Goal: Information Seeking & Learning: Check status

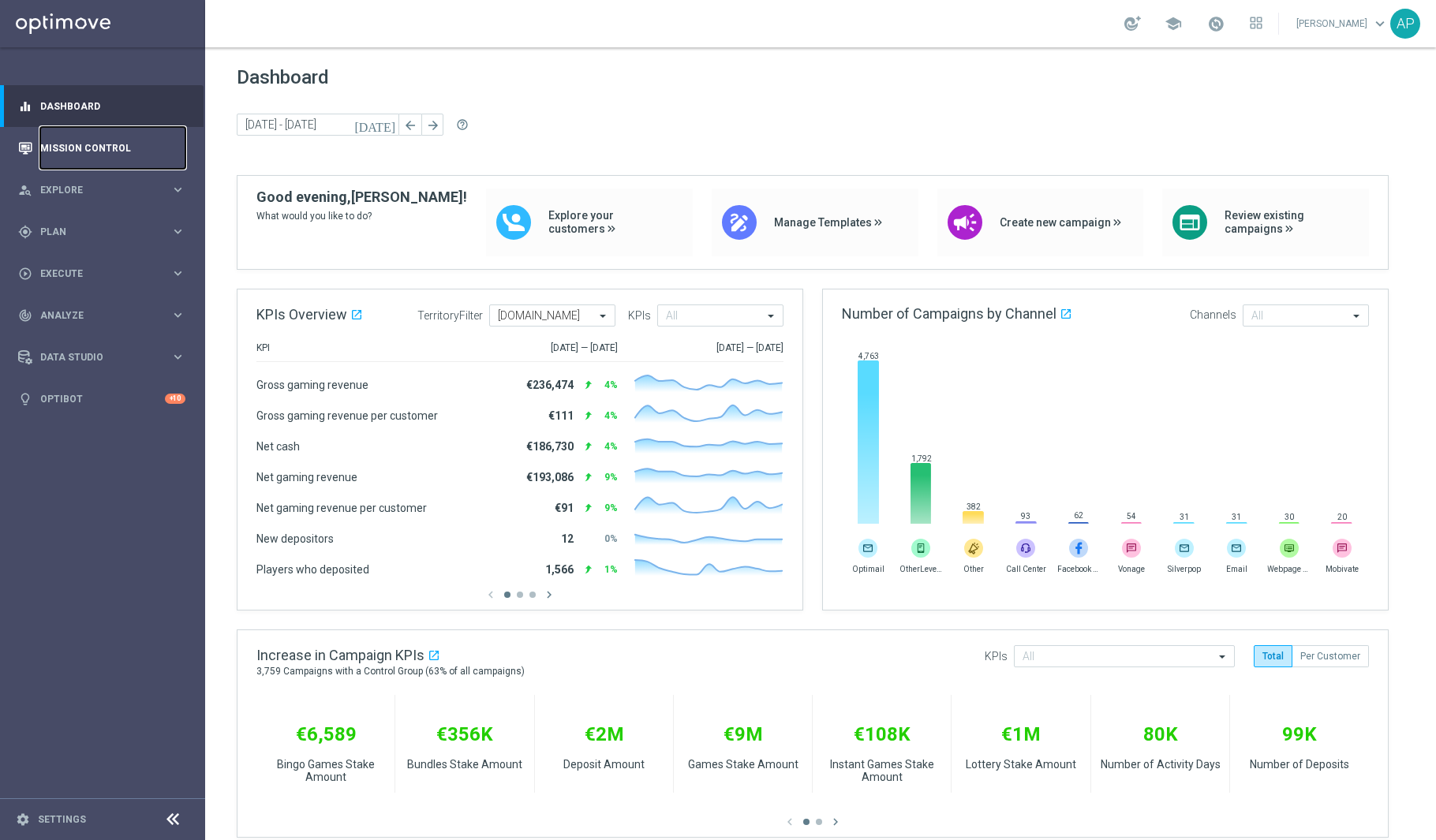
click at [118, 150] on link "Mission Control" at bounding box center [113, 148] width 145 height 42
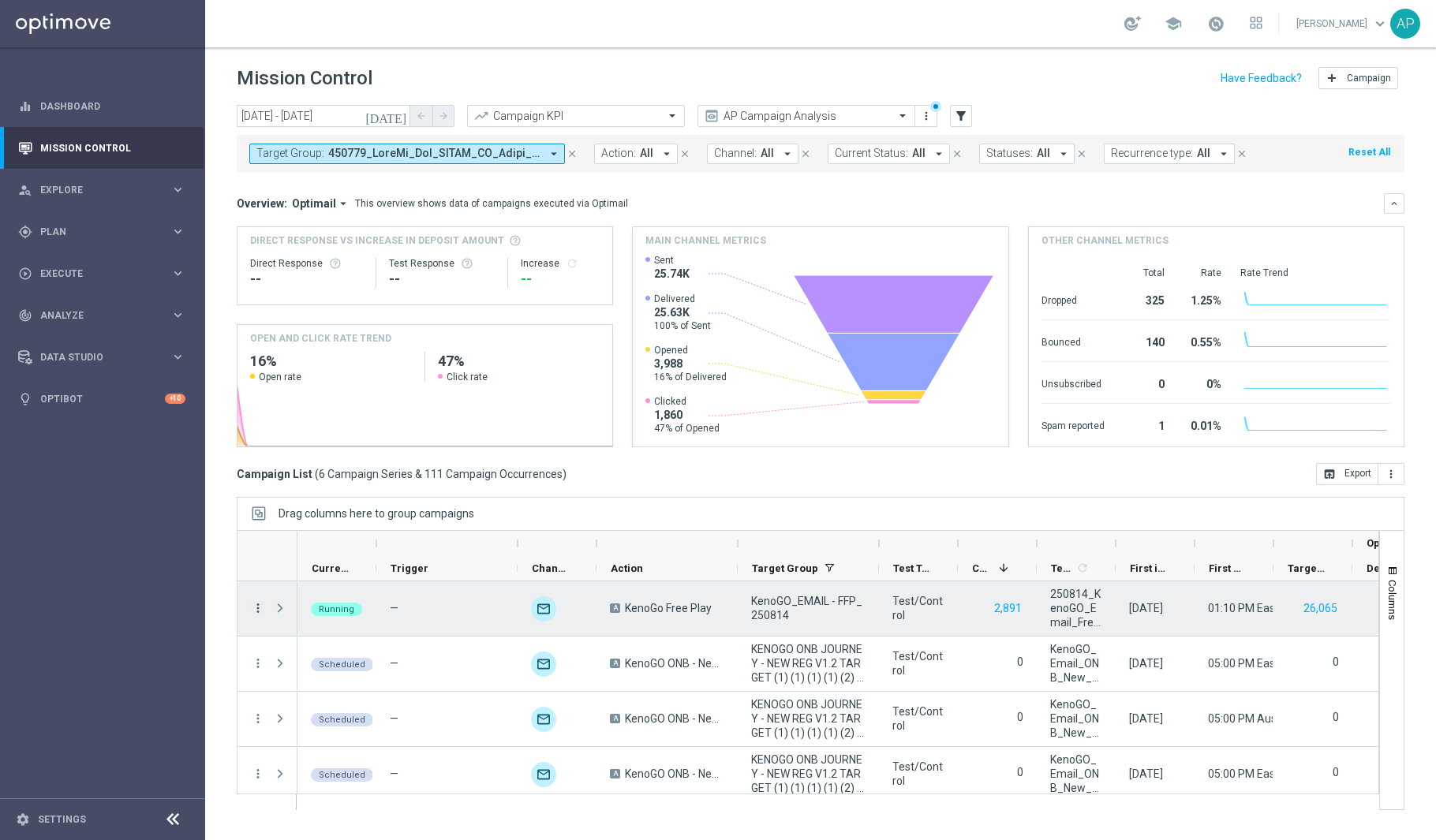
click at [263, 605] on icon "more_vert" at bounding box center [257, 608] width 14 height 14
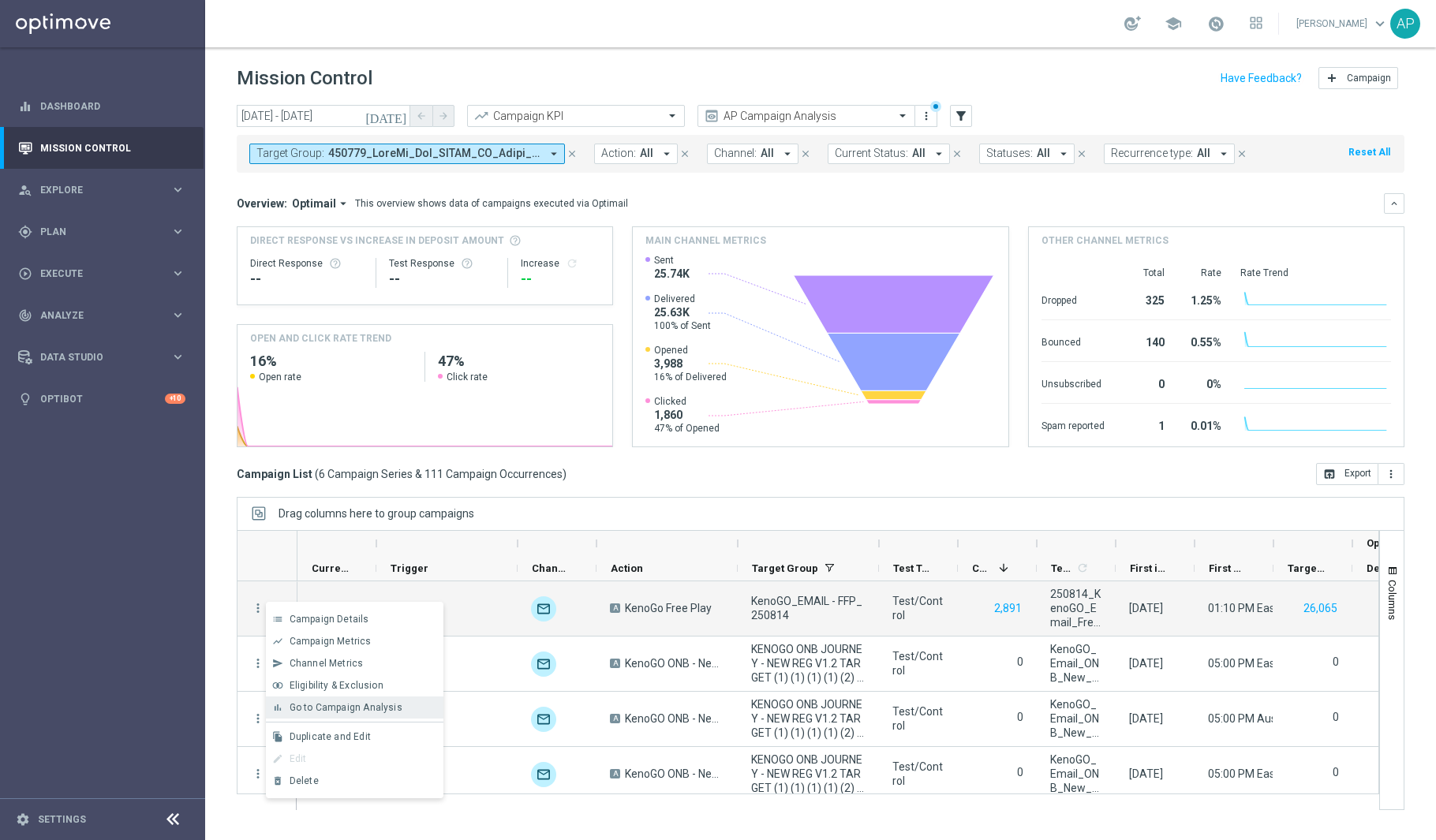
click at [348, 697] on div "bar_chart Go to Campaign Analysis" at bounding box center [355, 707] width 177 height 22
